Goal: Task Accomplishment & Management: Manage account settings

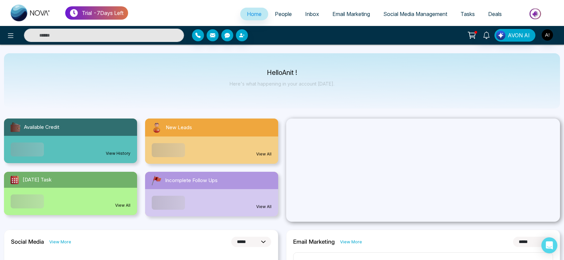
select select "*"
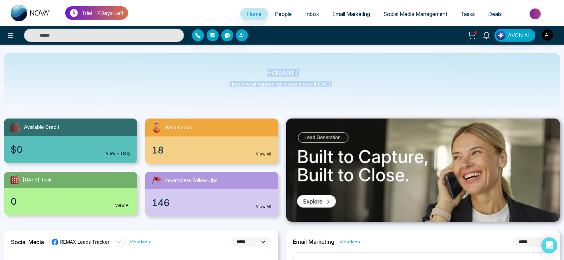
drag, startPoint x: 258, startPoint y: 68, endPoint x: 378, endPoint y: 77, distance: 120.5
click at [378, 77] on div "Hello Anit ! Here's what happening in your account today." at bounding box center [282, 80] width 556 height 55
click at [399, 209] on img at bounding box center [423, 169] width 274 height 103
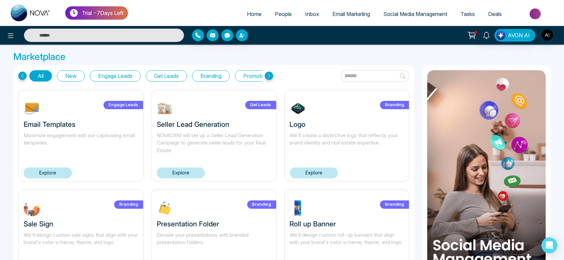
click at [270, 72] on icon at bounding box center [269, 75] width 8 height 8
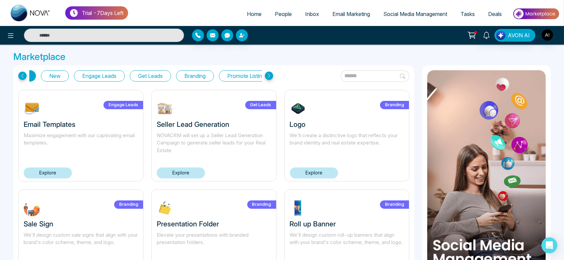
click at [270, 72] on icon at bounding box center [269, 75] width 8 height 8
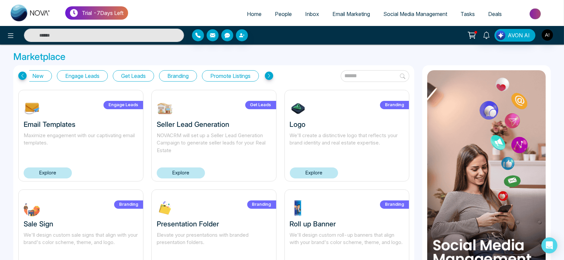
click at [270, 72] on icon at bounding box center [269, 75] width 8 height 8
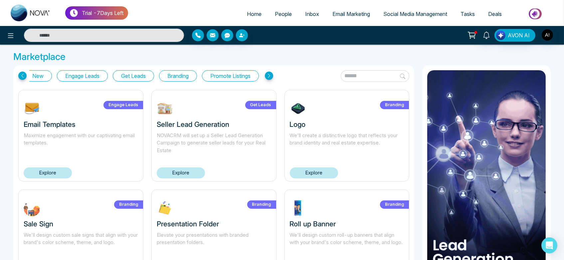
scroll to position [0, 0]
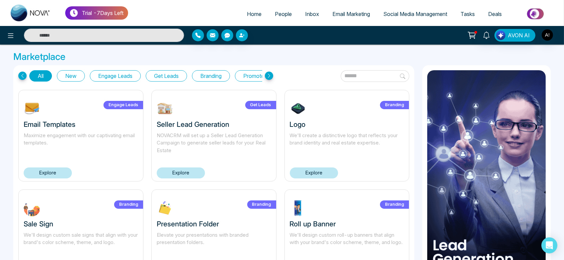
click at [24, 73] on icon at bounding box center [22, 75] width 8 height 8
click at [68, 77] on button "New" at bounding box center [71, 75] width 28 height 11
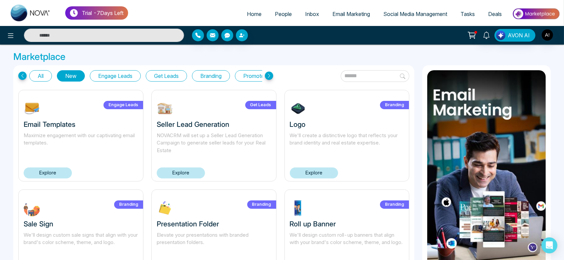
click at [126, 74] on button "Engage Leads" at bounding box center [115, 75] width 51 height 11
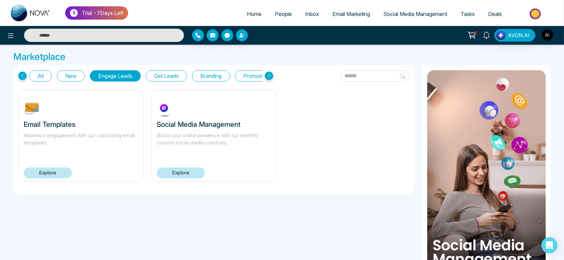
click at [25, 71] on div "All New Engage Leads Get Leads Branding Promote Listings" at bounding box center [145, 75] width 255 height 11
click at [23, 73] on icon at bounding box center [22, 75] width 8 height 8
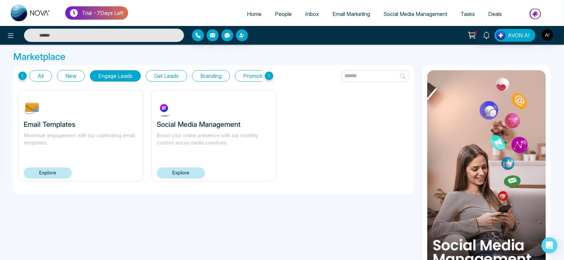
click at [23, 73] on icon at bounding box center [22, 75] width 8 height 8
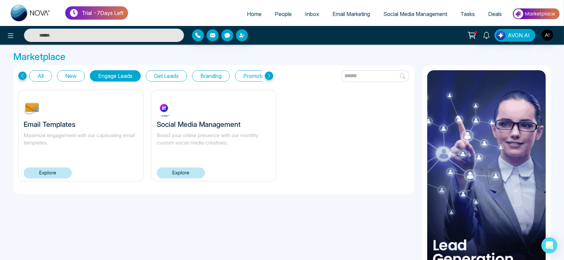
click at [269, 77] on icon at bounding box center [269, 75] width 8 height 8
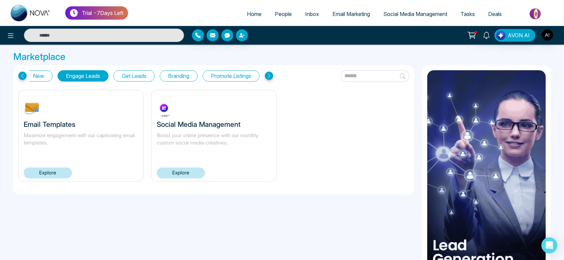
scroll to position [0, 37]
click at [269, 77] on icon at bounding box center [269, 75] width 8 height 8
click at [269, 76] on icon at bounding box center [269, 75] width 8 height 8
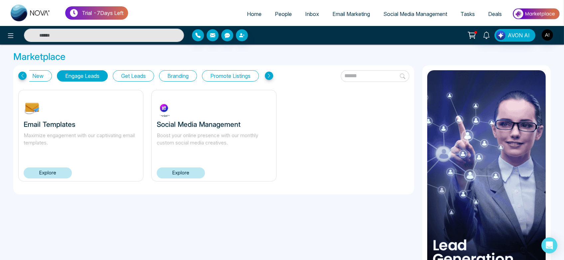
click at [269, 76] on icon at bounding box center [269, 75] width 8 height 8
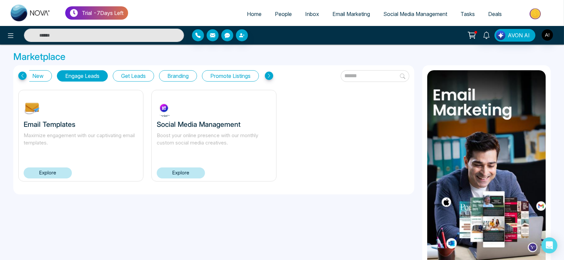
drag, startPoint x: 269, startPoint y: 76, endPoint x: 272, endPoint y: 73, distance: 4.5
click at [272, 73] on icon at bounding box center [269, 75] width 8 height 8
click at [340, 74] on input "text" at bounding box center [374, 76] width 68 height 12
click at [268, 77] on icon at bounding box center [269, 75] width 8 height 8
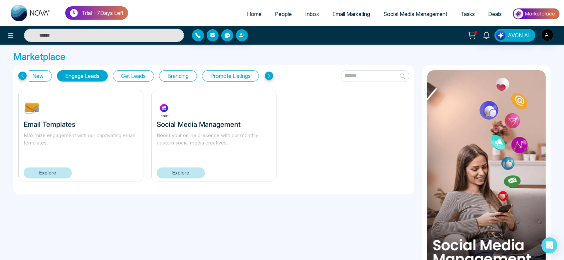
click at [268, 77] on icon at bounding box center [269, 75] width 8 height 8
click at [19, 73] on icon at bounding box center [22, 75] width 8 height 8
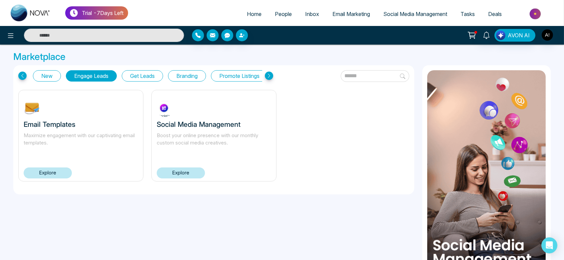
click at [19, 73] on icon at bounding box center [22, 75] width 8 height 8
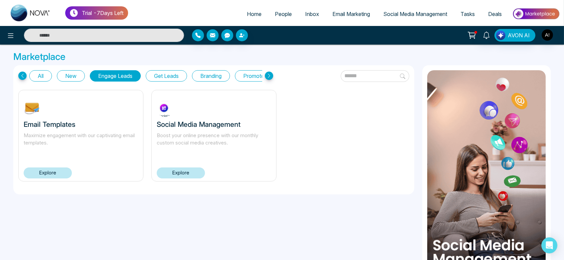
click at [19, 73] on icon at bounding box center [22, 75] width 8 height 8
drag, startPoint x: 19, startPoint y: 73, endPoint x: 44, endPoint y: 98, distance: 34.6
click at [44, 98] on div "All New Engage Leads Get Leads Branding Promote Listings Email Templates Maximi…" at bounding box center [213, 129] width 401 height 129
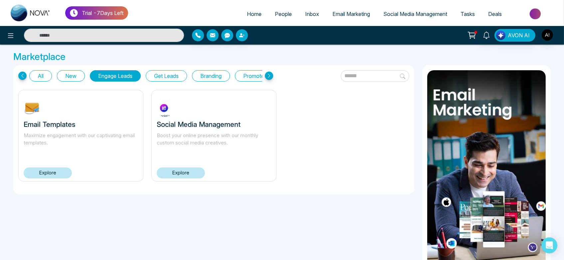
drag, startPoint x: 511, startPoint y: 6, endPoint x: 348, endPoint y: 145, distance: 213.9
click at [348, 145] on div "Email Templates Maximize engagement with our captivating email templates. Explo…" at bounding box center [213, 139] width 399 height 99
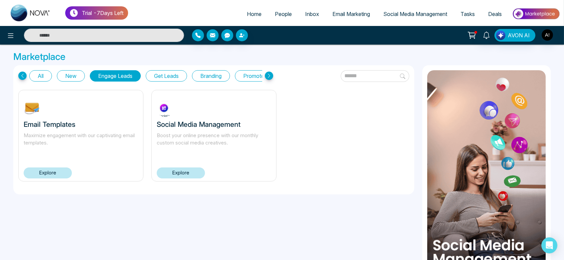
click at [21, 76] on icon at bounding box center [22, 75] width 8 height 8
click at [45, 72] on button "All" at bounding box center [40, 75] width 23 height 11
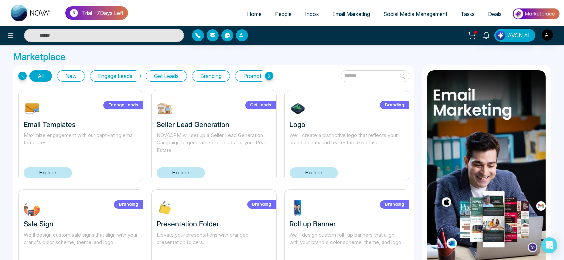
click at [68, 71] on button "New" at bounding box center [71, 75] width 28 height 11
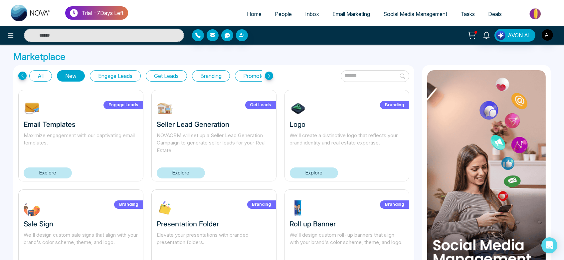
click at [43, 70] on button "All" at bounding box center [40, 75] width 23 height 11
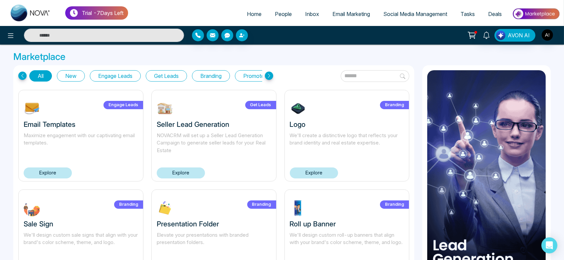
click at [269, 74] on icon at bounding box center [269, 75] width 8 height 8
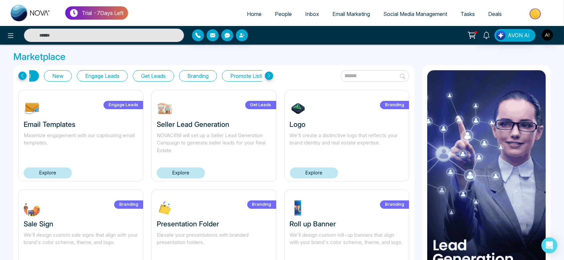
click at [269, 74] on icon at bounding box center [269, 75] width 8 height 8
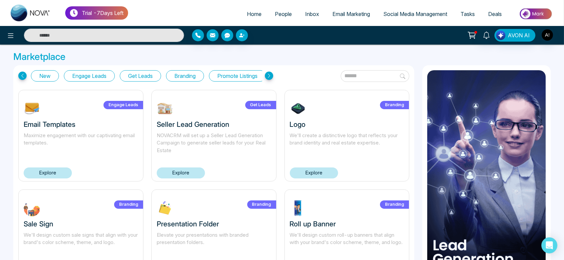
scroll to position [0, 37]
click at [269, 74] on icon at bounding box center [269, 75] width 8 height 8
drag, startPoint x: 269, startPoint y: 74, endPoint x: 357, endPoint y: 70, distance: 87.9
click at [357, 70] on div "All New Engage Leads Get Leads Branding Promote Listings" at bounding box center [213, 76] width 391 height 12
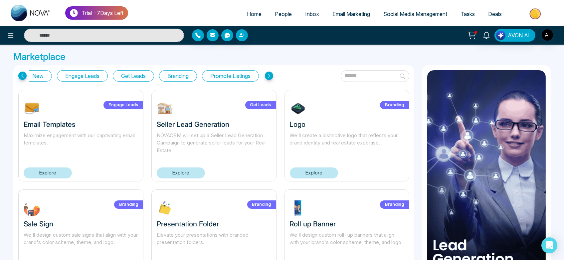
click at [356, 74] on input "text" at bounding box center [374, 76] width 68 height 12
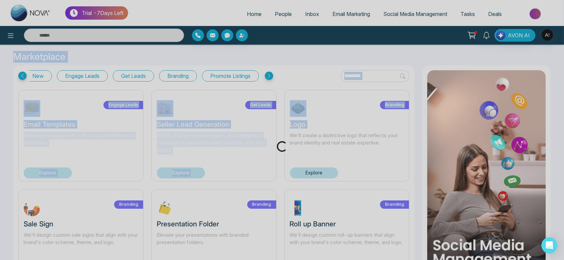
drag, startPoint x: 416, startPoint y: 92, endPoint x: 363, endPoint y: 78, distance: 54.9
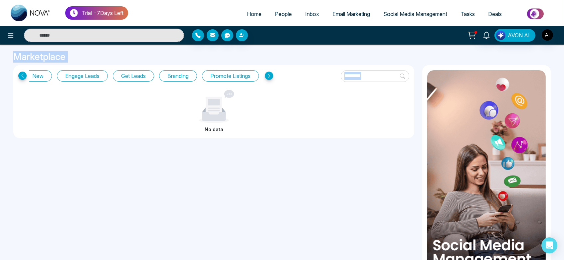
click at [363, 78] on input "********" at bounding box center [374, 76] width 68 height 12
type input "**********"
click at [418, 91] on div "**********" at bounding box center [282, 168] width 564 height 246
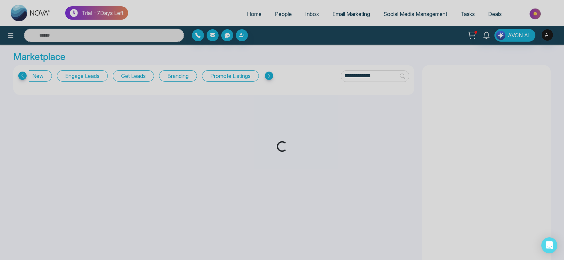
drag, startPoint x: 418, startPoint y: 91, endPoint x: 380, endPoint y: 80, distance: 39.3
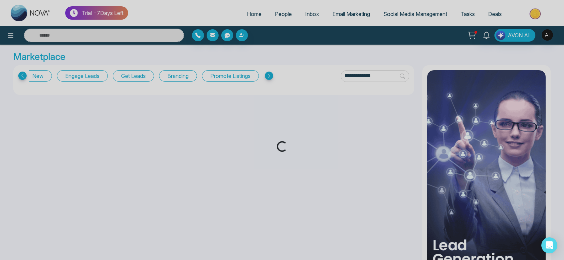
click at [380, 80] on div "Loading..." at bounding box center [282, 130] width 564 height 260
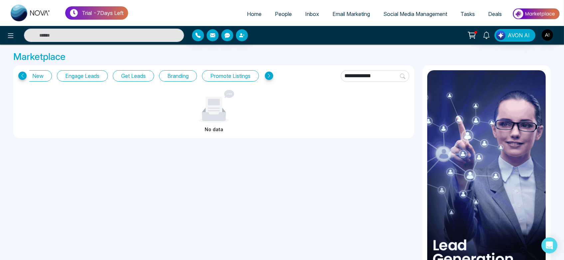
click at [376, 76] on input "**********" at bounding box center [374, 76] width 68 height 12
drag, startPoint x: 365, startPoint y: 72, endPoint x: 301, endPoint y: 68, distance: 64.6
click at [301, 68] on div "**********" at bounding box center [213, 101] width 401 height 73
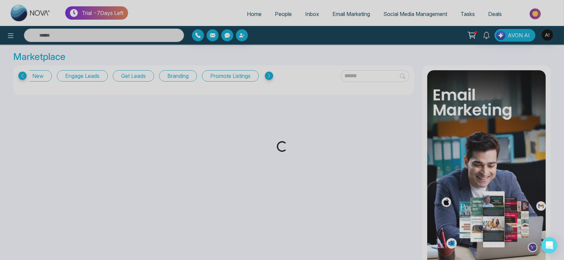
click at [348, 74] on div "Loading..." at bounding box center [282, 130] width 564 height 260
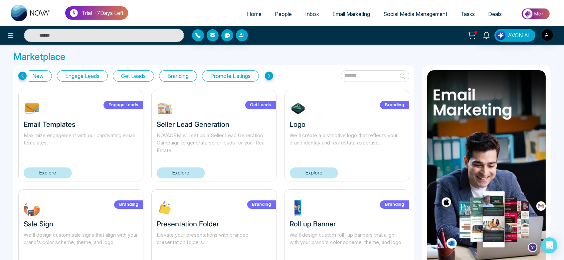
click at [349, 72] on input "text" at bounding box center [374, 76] width 68 height 12
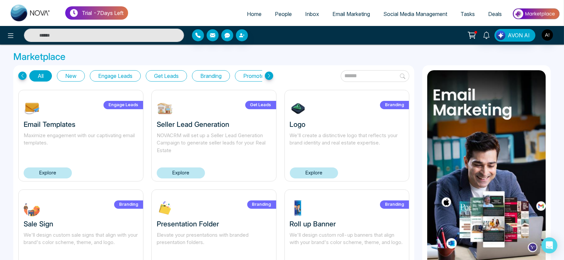
click at [24, 76] on icon at bounding box center [22, 75] width 8 height 8
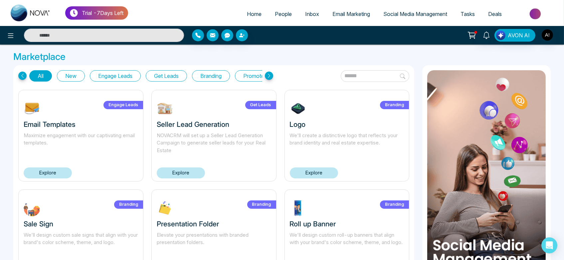
click at [251, 15] on span "Home" at bounding box center [254, 14] width 15 height 7
select select "*"
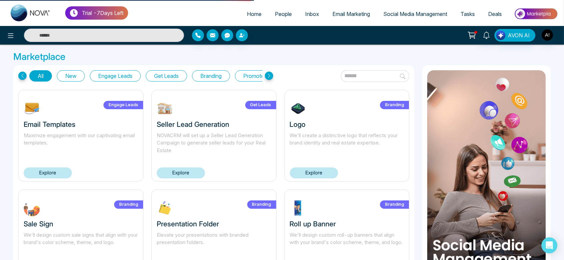
select select "*"
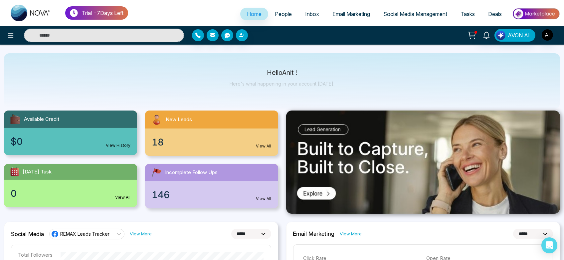
scroll to position [9, 0]
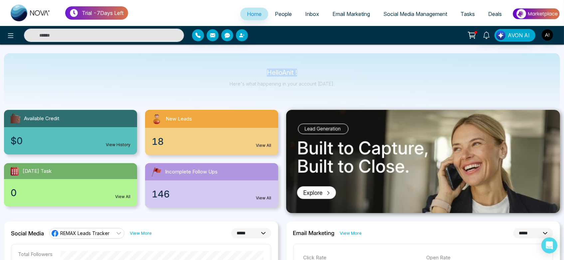
drag, startPoint x: 260, startPoint y: 74, endPoint x: 340, endPoint y: 78, distance: 79.9
click at [340, 78] on div "Hello Anit ! Here's what happening in your account today." at bounding box center [282, 80] width 556 height 55
click at [93, 130] on div "$0 View History" at bounding box center [70, 140] width 133 height 27
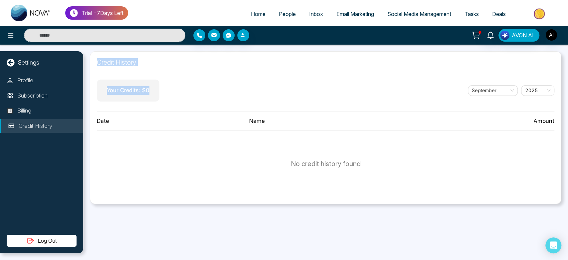
drag, startPoint x: 91, startPoint y: 66, endPoint x: 162, endPoint y: 105, distance: 80.6
click at [162, 105] on div "Credit History Your Credits: $ 0 September 2025 Date Name Amount No credit hist…" at bounding box center [325, 127] width 471 height 153
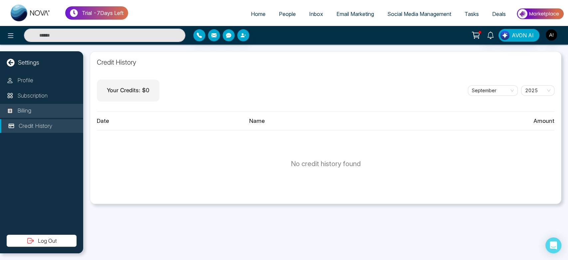
click at [31, 112] on p "Billing" at bounding box center [24, 110] width 14 height 9
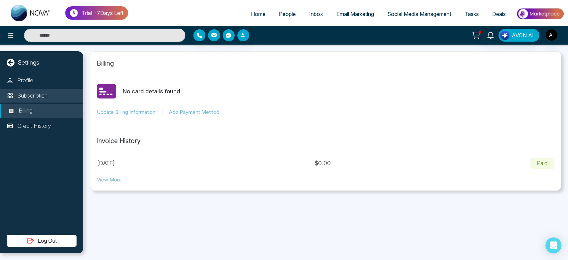
click at [34, 93] on p "Subscription" at bounding box center [32, 95] width 30 height 9
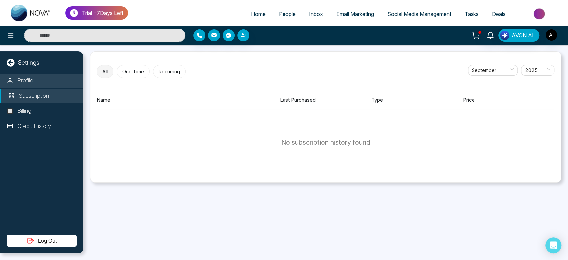
click at [28, 82] on p "Profile" at bounding box center [25, 80] width 16 height 9
select select "***"
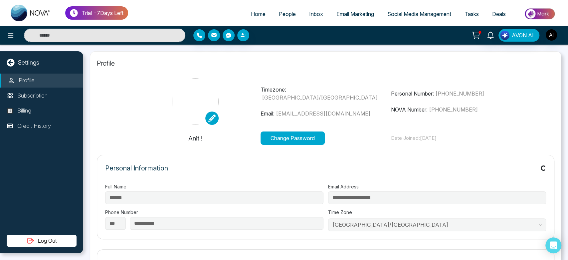
type input "*********"
type input "**********"
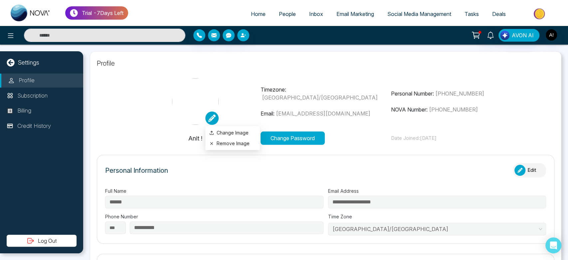
click at [210, 119] on icon at bounding box center [211, 117] width 7 height 7
drag, startPoint x: 224, startPoint y: 149, endPoint x: 231, endPoint y: 146, distance: 7.9
click at [231, 146] on ul "Change Image Remove Image" at bounding box center [232, 138] width 55 height 24
click at [231, 146] on button "Remove Image" at bounding box center [232, 143] width 47 height 7
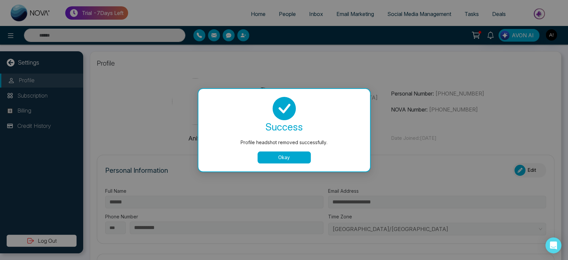
click at [281, 155] on button "Okay" at bounding box center [283, 157] width 53 height 12
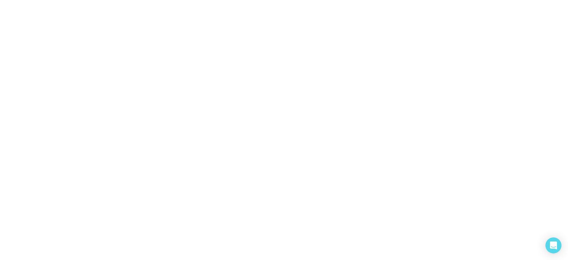
select select "***"
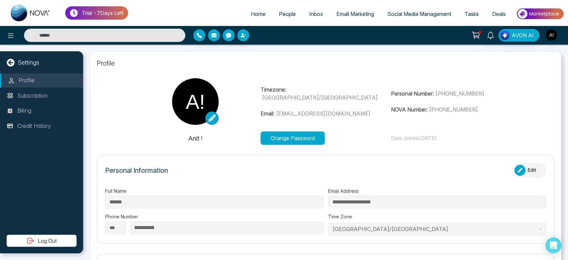
type input "*********"
type input "**********"
click at [206, 121] on link at bounding box center [211, 117] width 13 height 13
click at [211, 121] on icon at bounding box center [211, 117] width 7 height 7
click at [293, 143] on button "Change Password" at bounding box center [292, 137] width 64 height 13
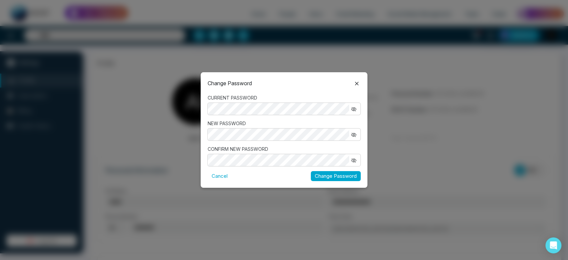
click at [258, 132] on div "NEW PASSWORD" at bounding box center [283, 130] width 153 height 21
click at [357, 159] on button "button" at bounding box center [353, 160] width 9 height 9
click at [352, 134] on icon "button" at bounding box center [353, 134] width 5 height 5
click at [353, 104] on button "button" at bounding box center [353, 108] width 9 height 9
click at [350, 174] on button "Change Password" at bounding box center [336, 176] width 50 height 10
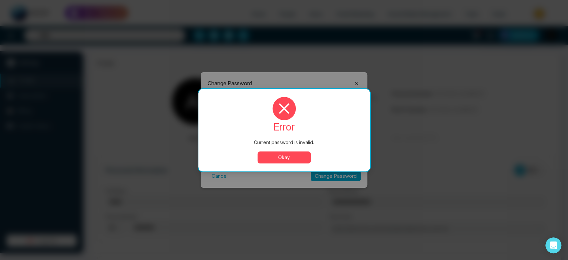
click at [292, 154] on button "Okay" at bounding box center [283, 157] width 53 height 12
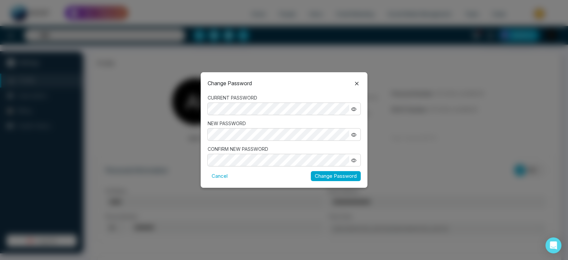
click at [331, 178] on button "Change Password" at bounding box center [336, 176] width 50 height 10
click at [323, 177] on button "Change Password" at bounding box center [336, 176] width 50 height 10
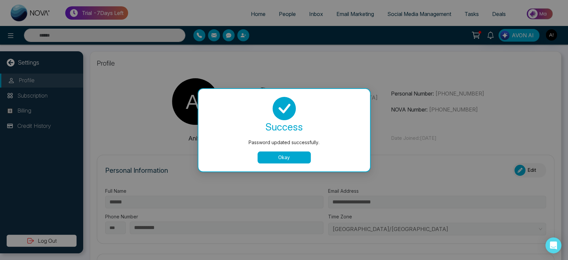
click at [285, 158] on button "Okay" at bounding box center [283, 157] width 53 height 12
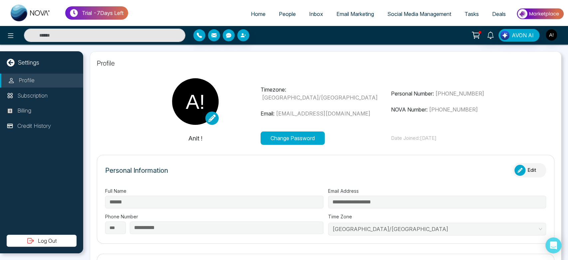
click at [66, 235] on button "Log Out" at bounding box center [42, 240] width 70 height 12
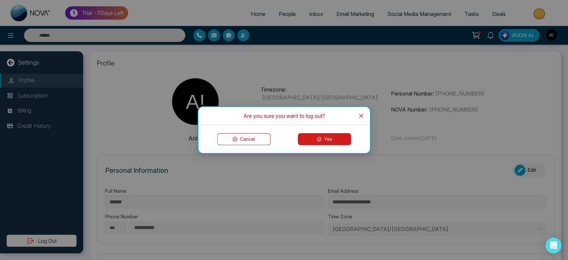
click at [311, 138] on button "Yes" at bounding box center [324, 139] width 53 height 12
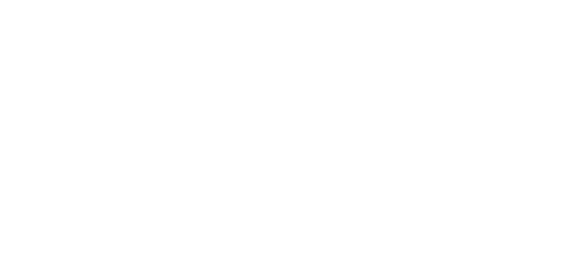
select select "*"
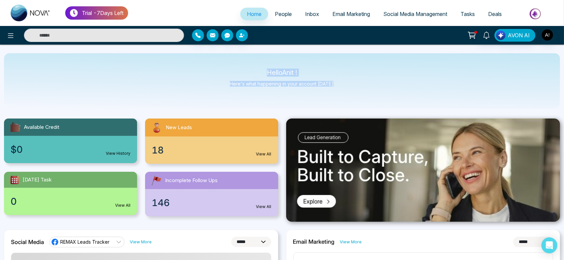
drag, startPoint x: 258, startPoint y: 68, endPoint x: 360, endPoint y: 98, distance: 106.7
click at [360, 98] on div "Hello Anit ! Here's what happening in your account today." at bounding box center [282, 80] width 556 height 55
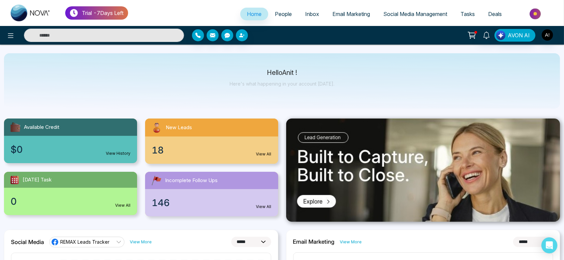
scroll to position [10, 0]
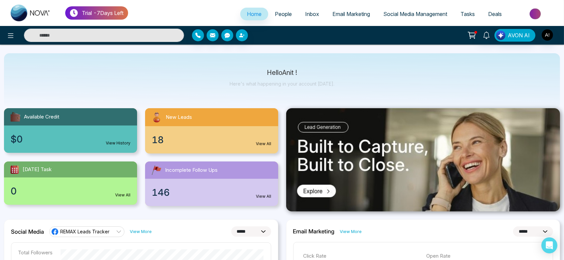
click at [79, 84] on div "Hello Anit ! Here's what happening in your account today." at bounding box center [282, 80] width 556 height 55
click at [102, 157] on div "Available Credit $0 View History New Leads 18 View All Today's Task 0 View All …" at bounding box center [141, 153] width 282 height 106
click at [124, 147] on div "$0 View History" at bounding box center [70, 138] width 133 height 27
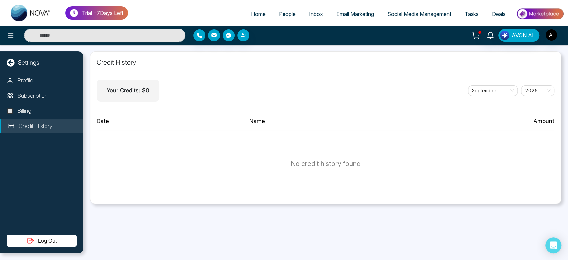
click at [252, 16] on span "Home" at bounding box center [258, 14] width 15 height 7
select select "*"
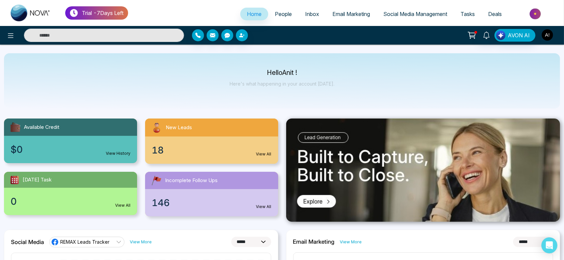
click at [551, 39] on button "button" at bounding box center [547, 35] width 12 height 12
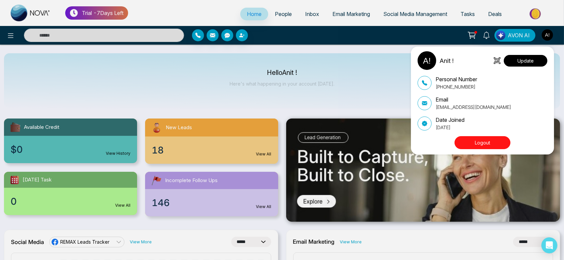
click at [514, 63] on button "Update" at bounding box center [525, 61] width 44 height 12
select select
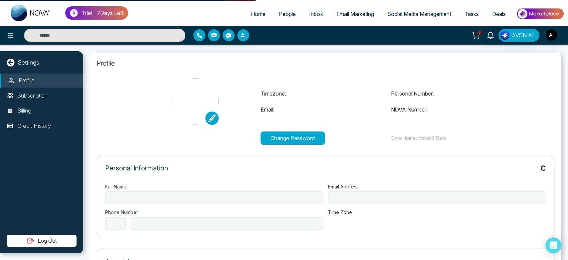
type input "******"
type input "**********"
select select "***"
type input "**********"
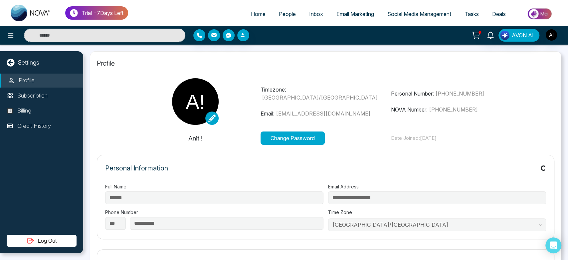
scroll to position [9, 0]
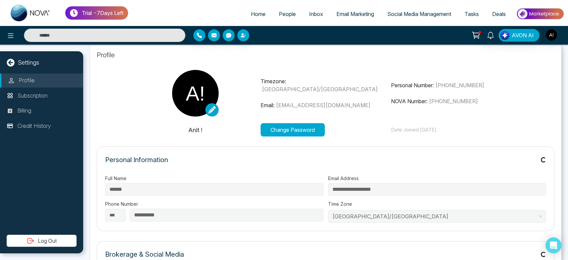
type input "*********"
type input "**********"
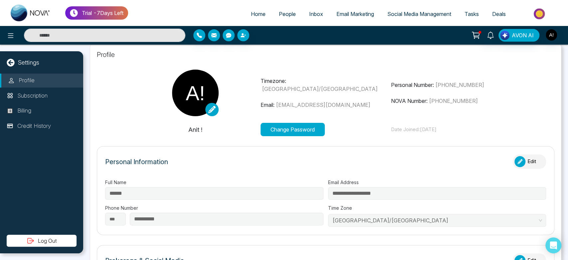
drag, startPoint x: 258, startPoint y: 81, endPoint x: 539, endPoint y: 134, distance: 285.4
click at [539, 134] on section "Timezone: Asia/Kolkata Email: anit@mmnovatech.com Personal Number: +91993005303…" at bounding box center [325, 102] width 457 height 67
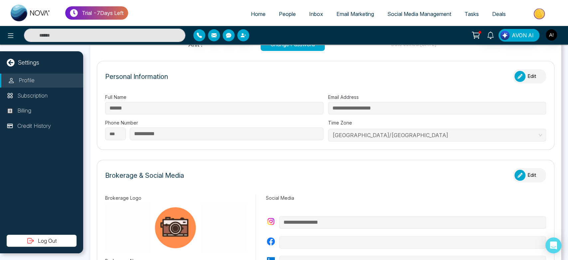
scroll to position [90, 0]
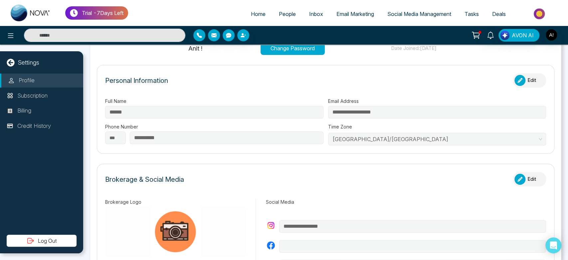
click at [516, 83] on div "button" at bounding box center [519, 80] width 11 height 11
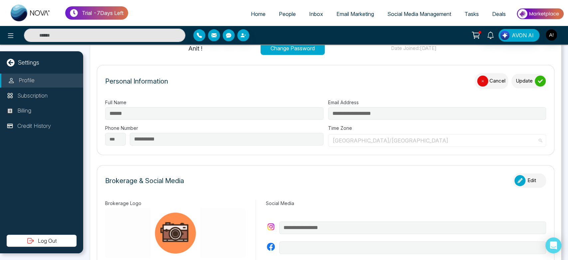
scroll to position [2947, 0]
click at [341, 140] on span "Asia/Kolkata" at bounding box center [436, 140] width 209 height 10
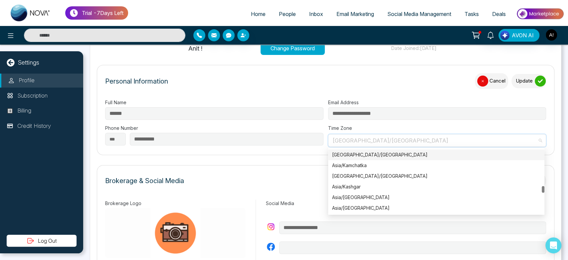
click at [344, 152] on div "Asia/Kabul" at bounding box center [436, 154] width 208 height 7
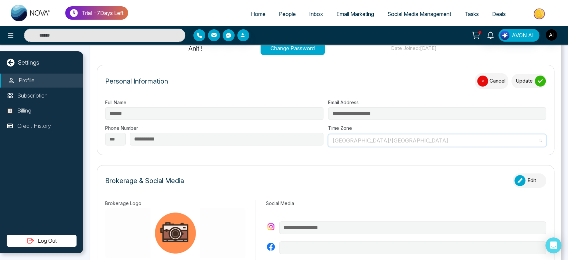
click at [394, 137] on span "Asia/Kabul" at bounding box center [436, 140] width 209 height 10
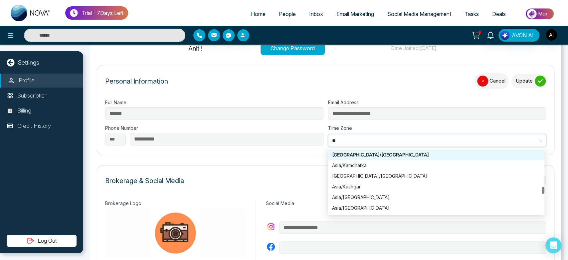
scroll to position [53, 0]
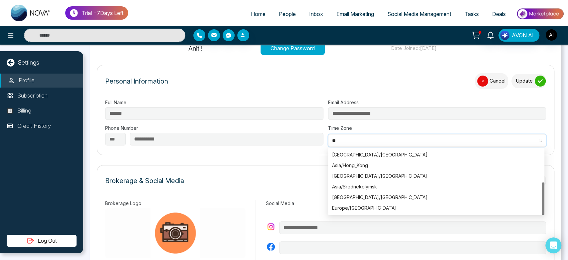
type input "***"
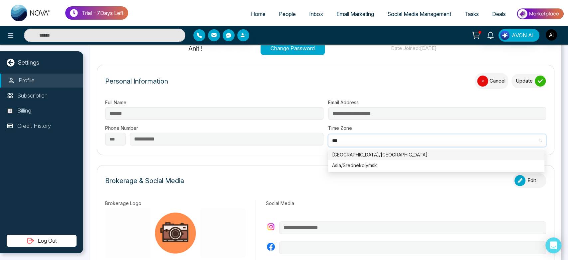
click at [370, 154] on div "Asia/Kolkata" at bounding box center [436, 154] width 208 height 7
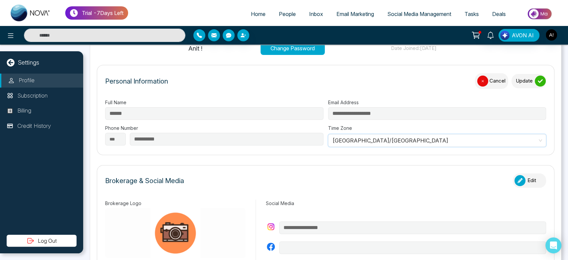
click at [529, 80] on button "Update" at bounding box center [528, 81] width 35 height 14
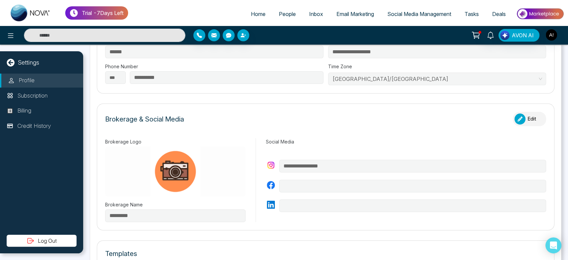
scroll to position [165, 0]
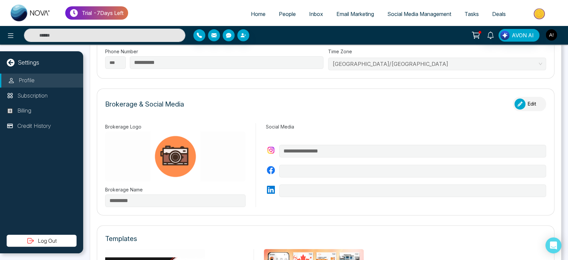
click at [519, 108] on button "Edit" at bounding box center [528, 104] width 33 height 14
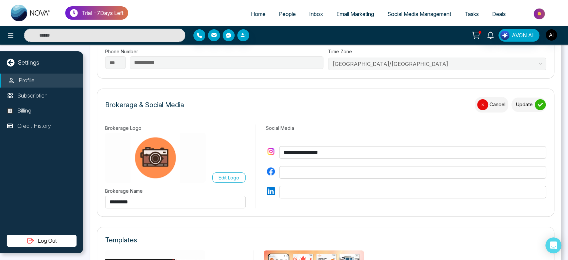
click at [387, 148] on input "**********" at bounding box center [412, 152] width 267 height 13
type input "**********"
click at [526, 98] on button "Update" at bounding box center [528, 104] width 35 height 14
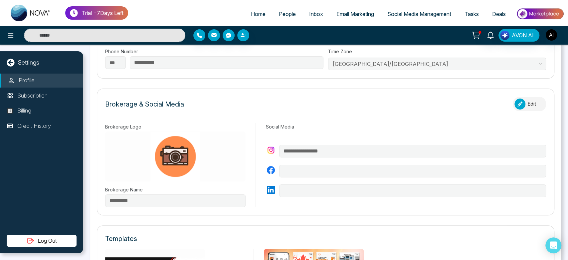
click at [514, 106] on div "button" at bounding box center [519, 103] width 11 height 11
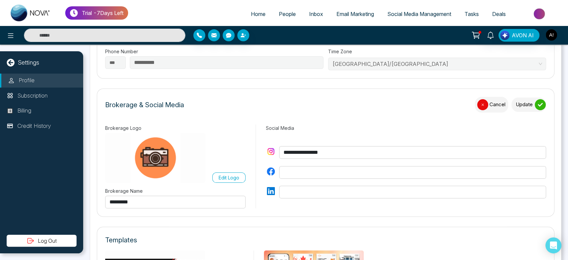
click at [512, 106] on button "Update" at bounding box center [528, 104] width 35 height 14
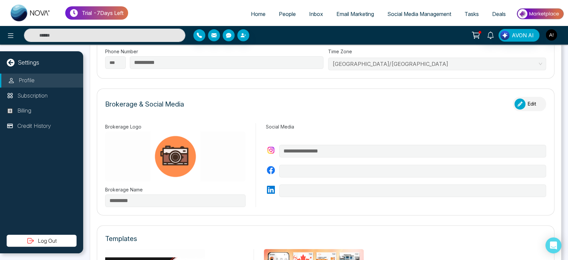
click at [514, 106] on div "button" at bounding box center [519, 103] width 11 height 11
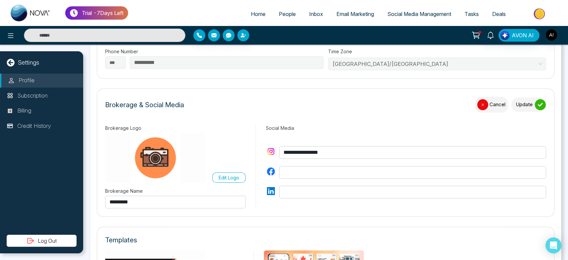
click at [512, 106] on button "Update" at bounding box center [528, 104] width 35 height 14
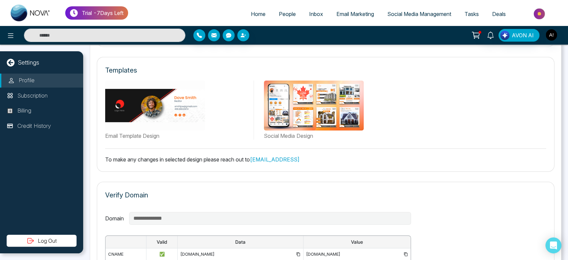
scroll to position [336, 0]
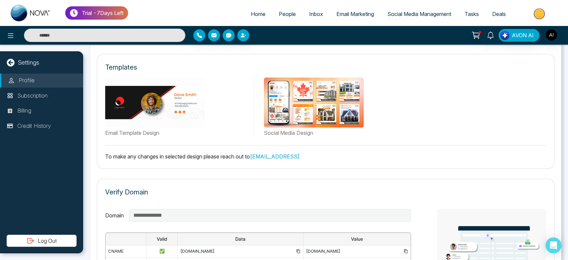
click at [300, 160] on div "Templates Email Template Design Social Media Design To make any changes in sele…" at bounding box center [325, 111] width 457 height 115
click at [279, 153] on link "support@novacrm.ai" at bounding box center [275, 156] width 50 height 7
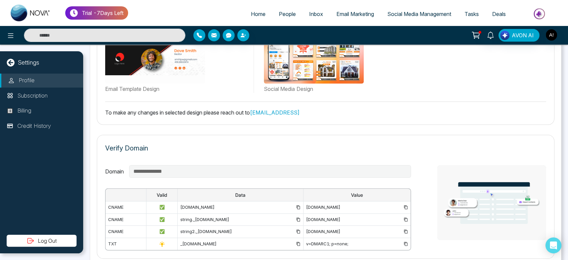
scroll to position [378, 0]
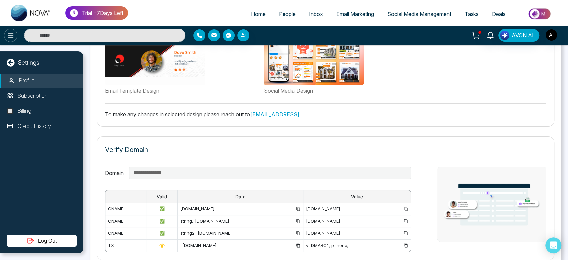
click at [12, 35] on icon at bounding box center [11, 36] width 8 height 8
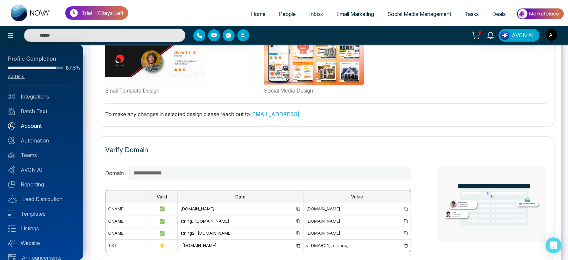
drag, startPoint x: 33, startPoint y: 120, endPoint x: 35, endPoint y: 124, distance: 4.8
click at [35, 124] on div "Profile Completion 87.5% Add Info Integrations Batch Text Account Automation Te…" at bounding box center [41, 152] width 83 height 215
click at [35, 124] on link "Account" at bounding box center [41, 126] width 67 height 8
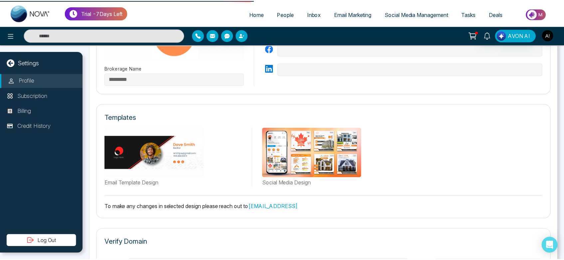
scroll to position [263, 0]
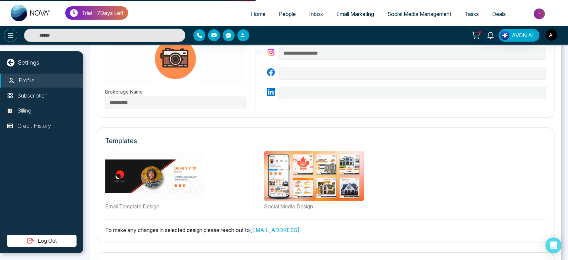
click at [13, 39] on icon at bounding box center [11, 36] width 8 height 8
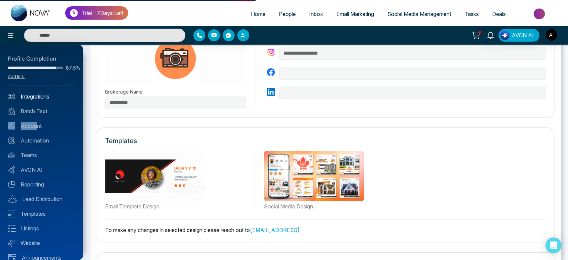
click at [44, 99] on link "Integrations" at bounding box center [41, 96] width 67 height 8
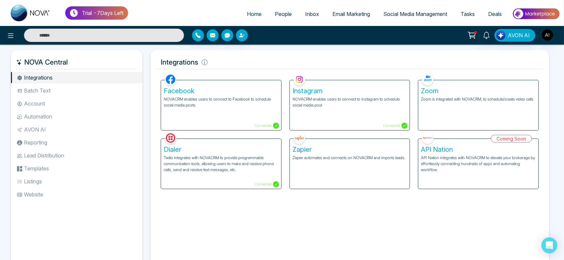
click at [425, 107] on div "Zoom Zoom is integrated with NOVACRM, to schedule/create video calls" at bounding box center [478, 105] width 120 height 50
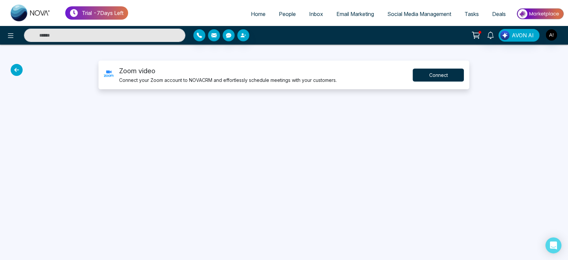
click at [437, 73] on button "Connect" at bounding box center [437, 74] width 51 height 13
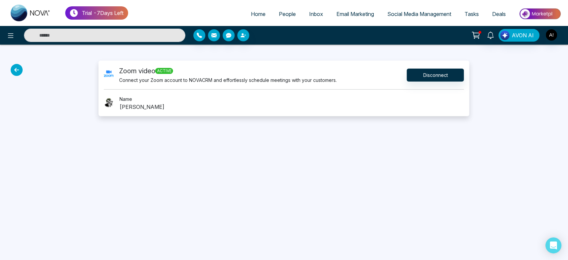
click at [15, 69] on icon at bounding box center [17, 70] width 12 height 12
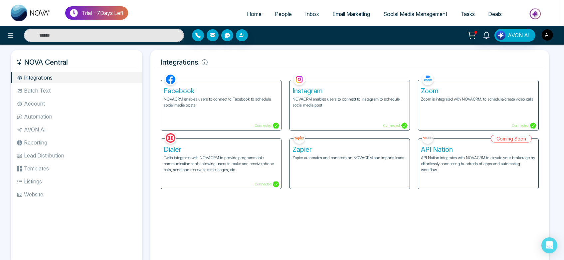
click at [544, 34] on img "button" at bounding box center [546, 34] width 11 height 11
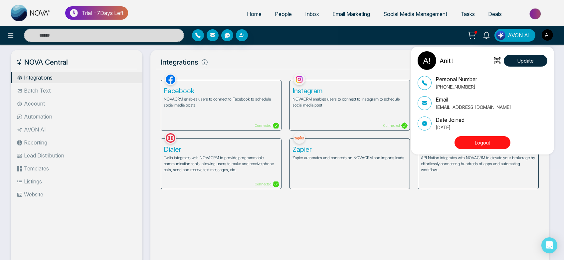
click at [494, 139] on button "Logout" at bounding box center [482, 142] width 56 height 13
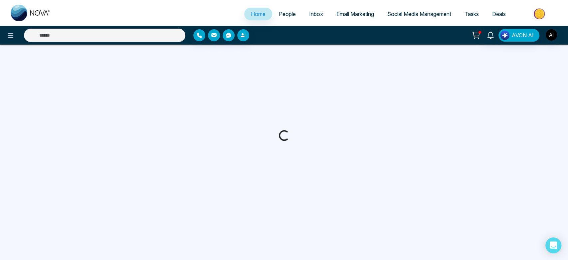
select select "*"
